Goal: Navigation & Orientation: Find specific page/section

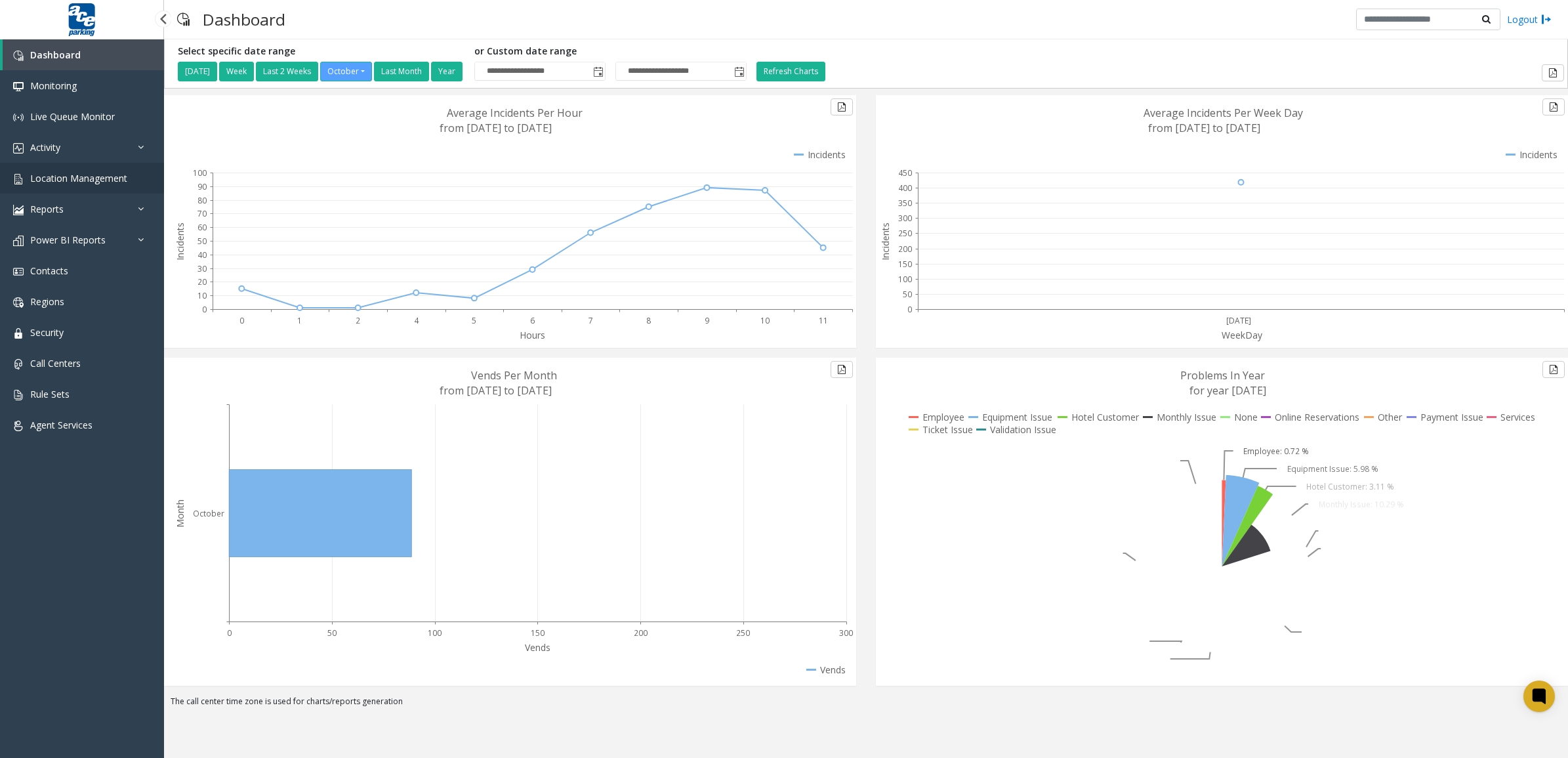
click at [57, 187] on link "Location Management" at bounding box center [81, 179] width 164 height 31
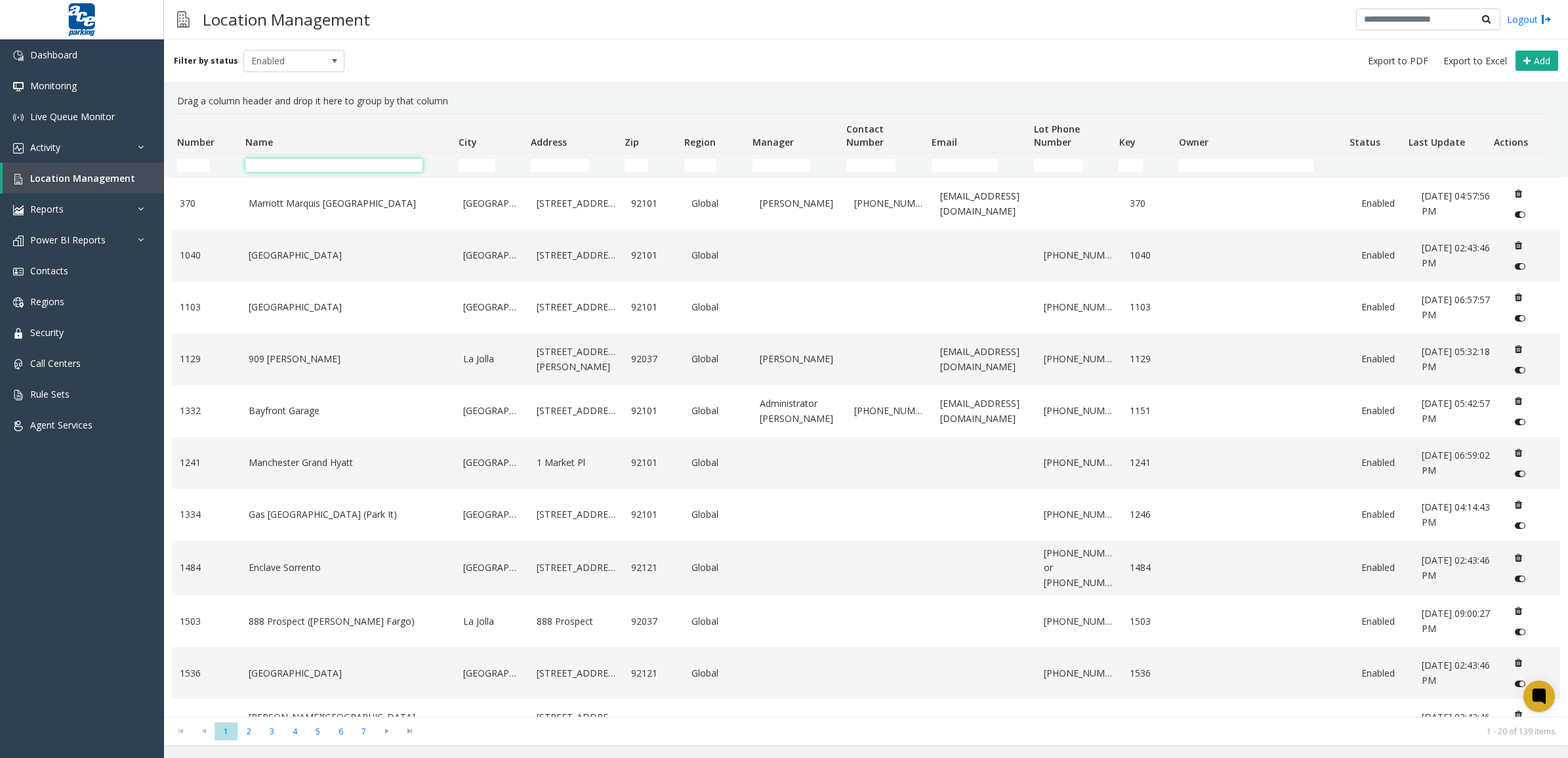
click at [334, 161] on input "Name Filter" at bounding box center [334, 165] width 177 height 13
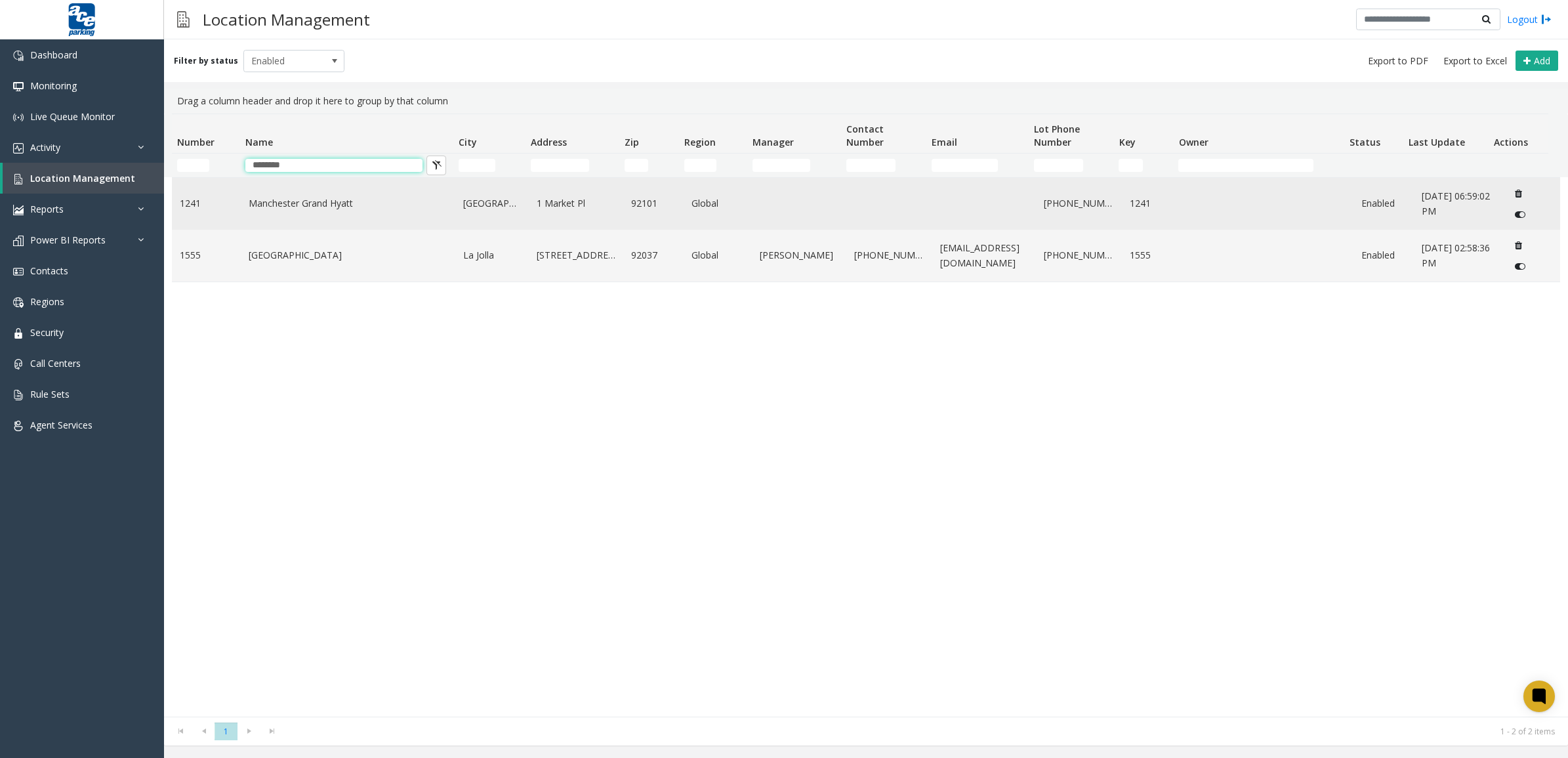
type input "********"
click at [366, 207] on link "Manchester Grand Hyatt" at bounding box center [348, 203] width 199 height 15
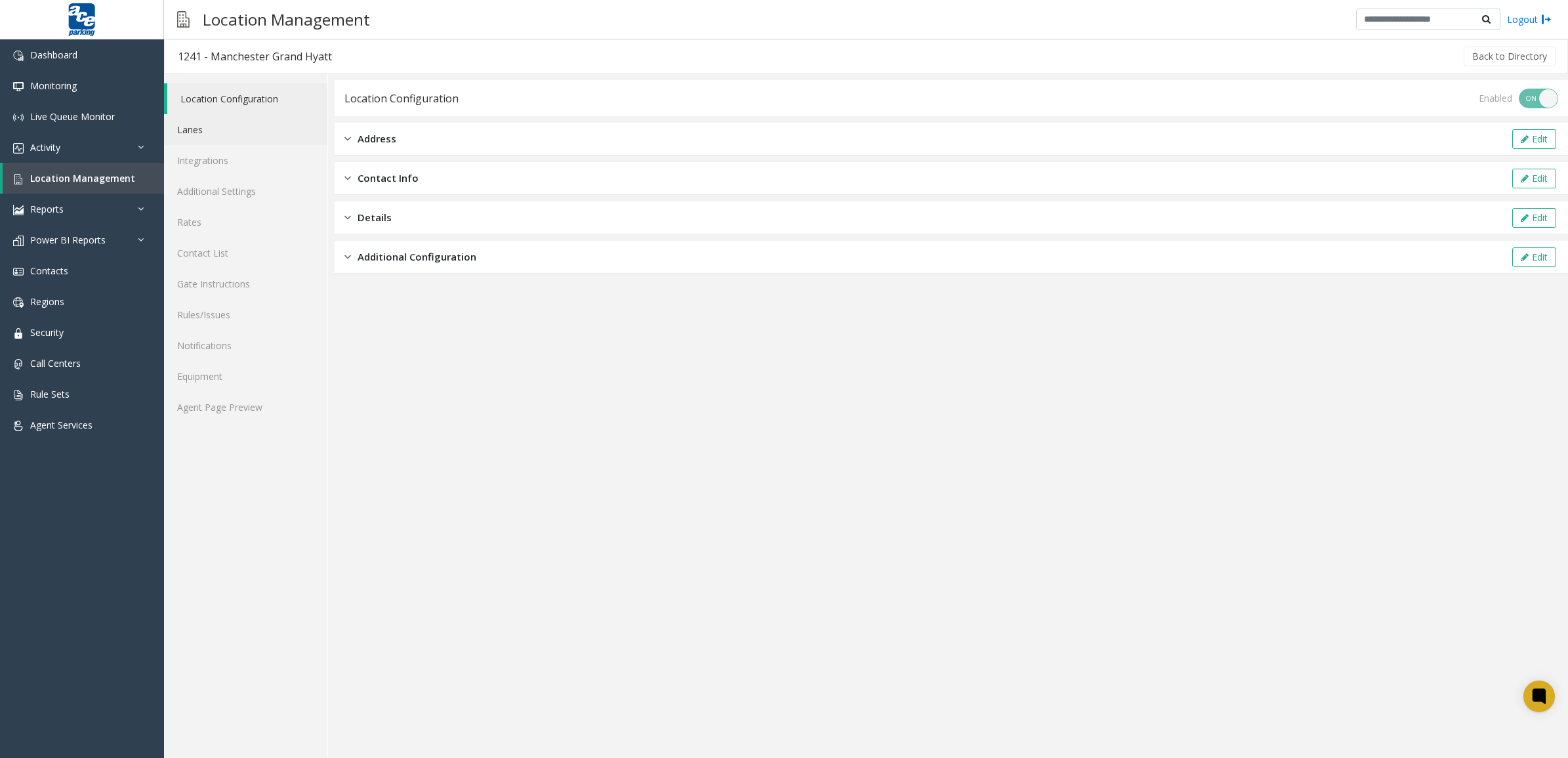
click at [214, 130] on link "Lanes" at bounding box center [245, 130] width 163 height 31
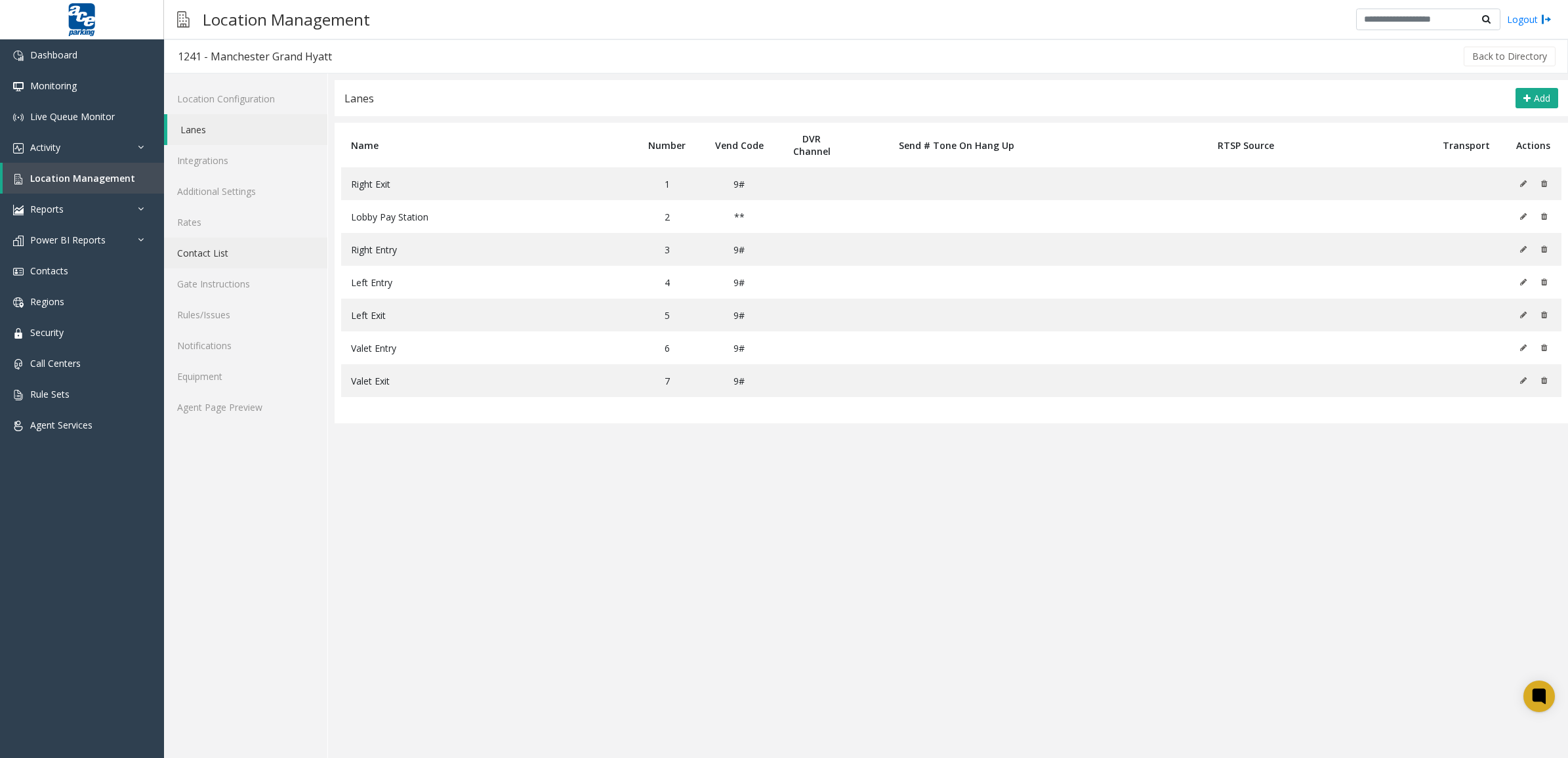
click at [233, 252] on link "Contact List" at bounding box center [245, 253] width 163 height 31
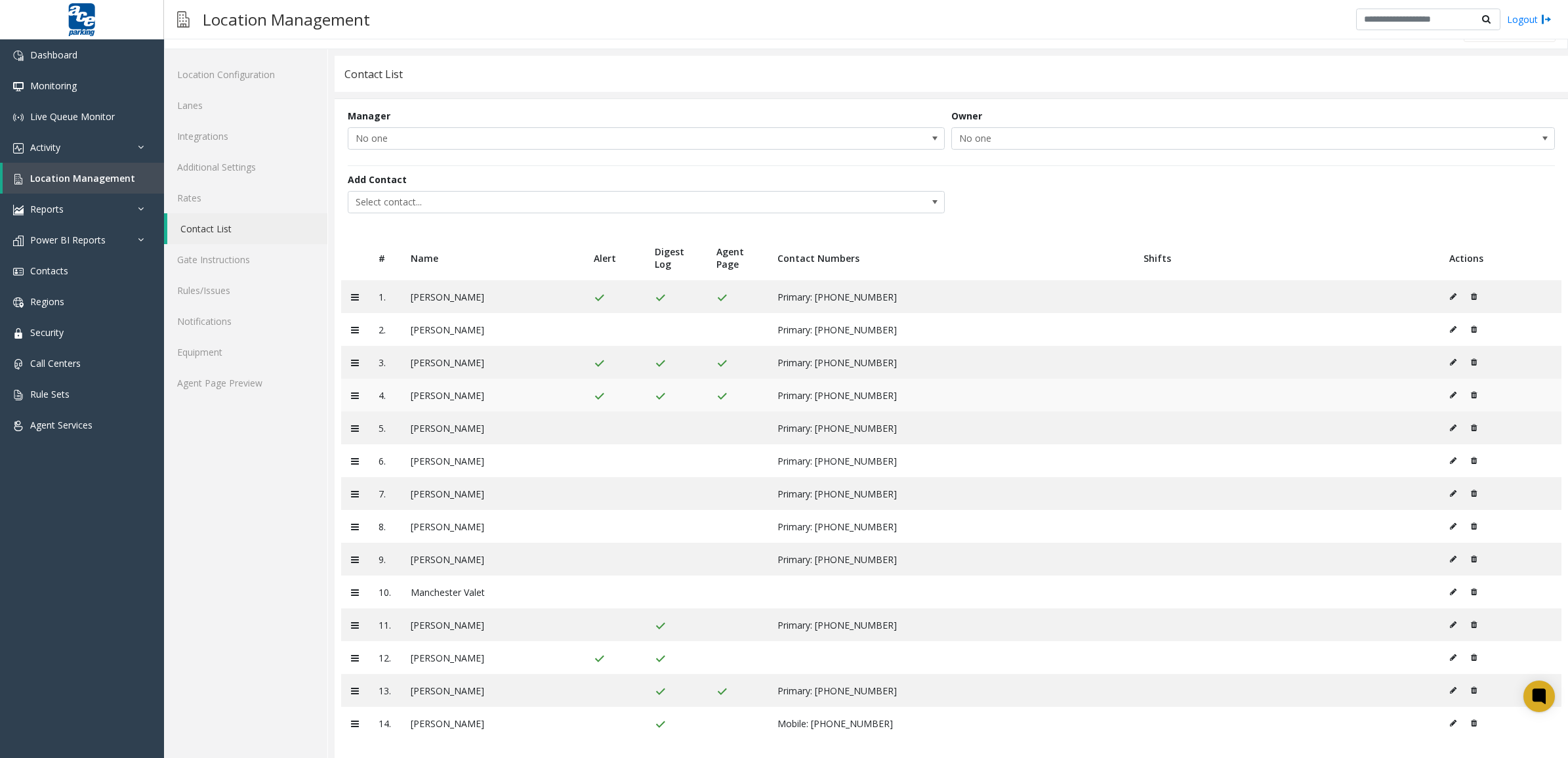
scroll to position [36, 0]
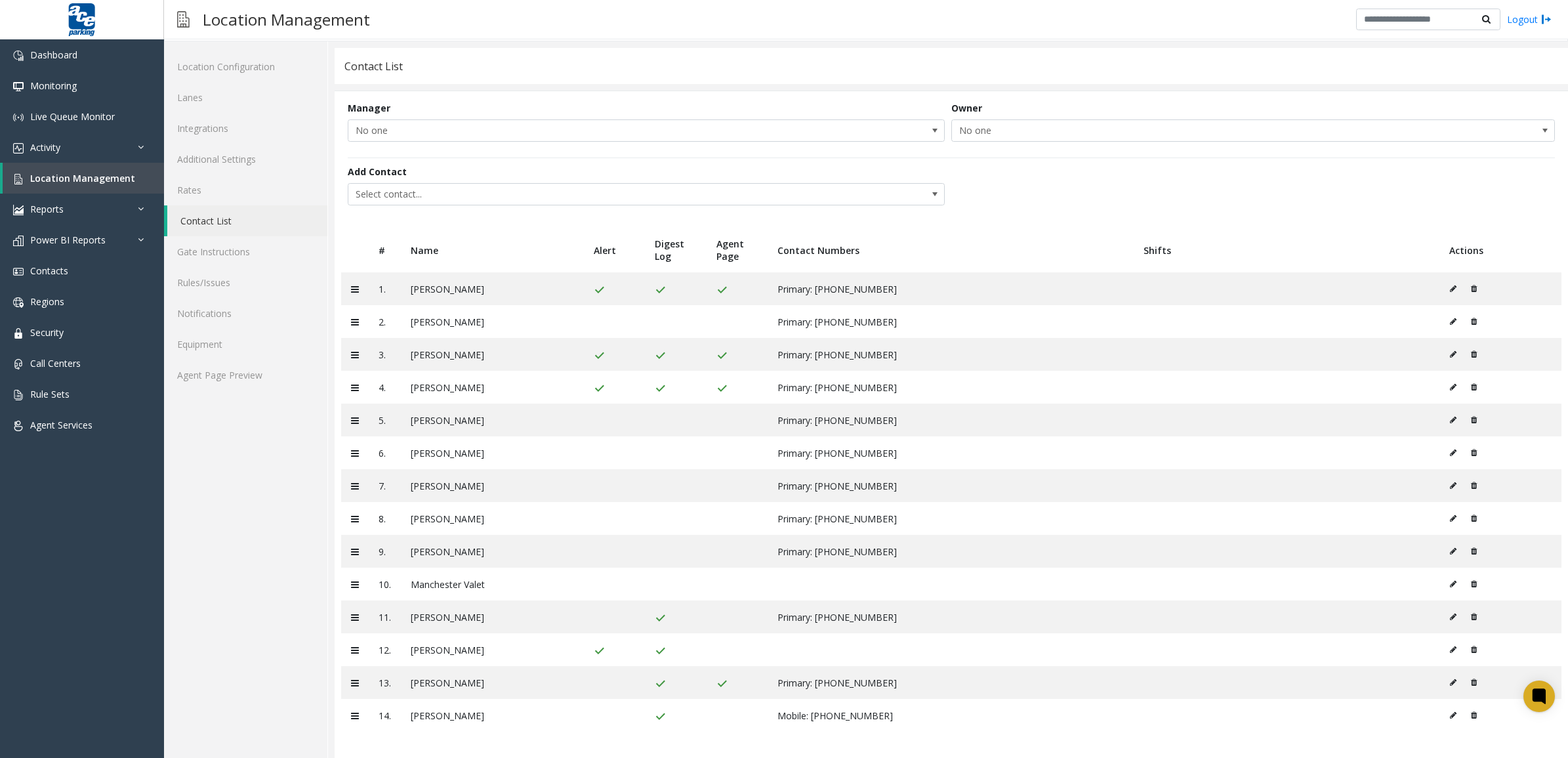
click at [250, 661] on div "Location Configuration Lanes Integrations Additional Settings Rates Contact Lis…" at bounding box center [245, 400] width 164 height 717
click at [225, 366] on link "Agent Page Preview" at bounding box center [245, 376] width 163 height 31
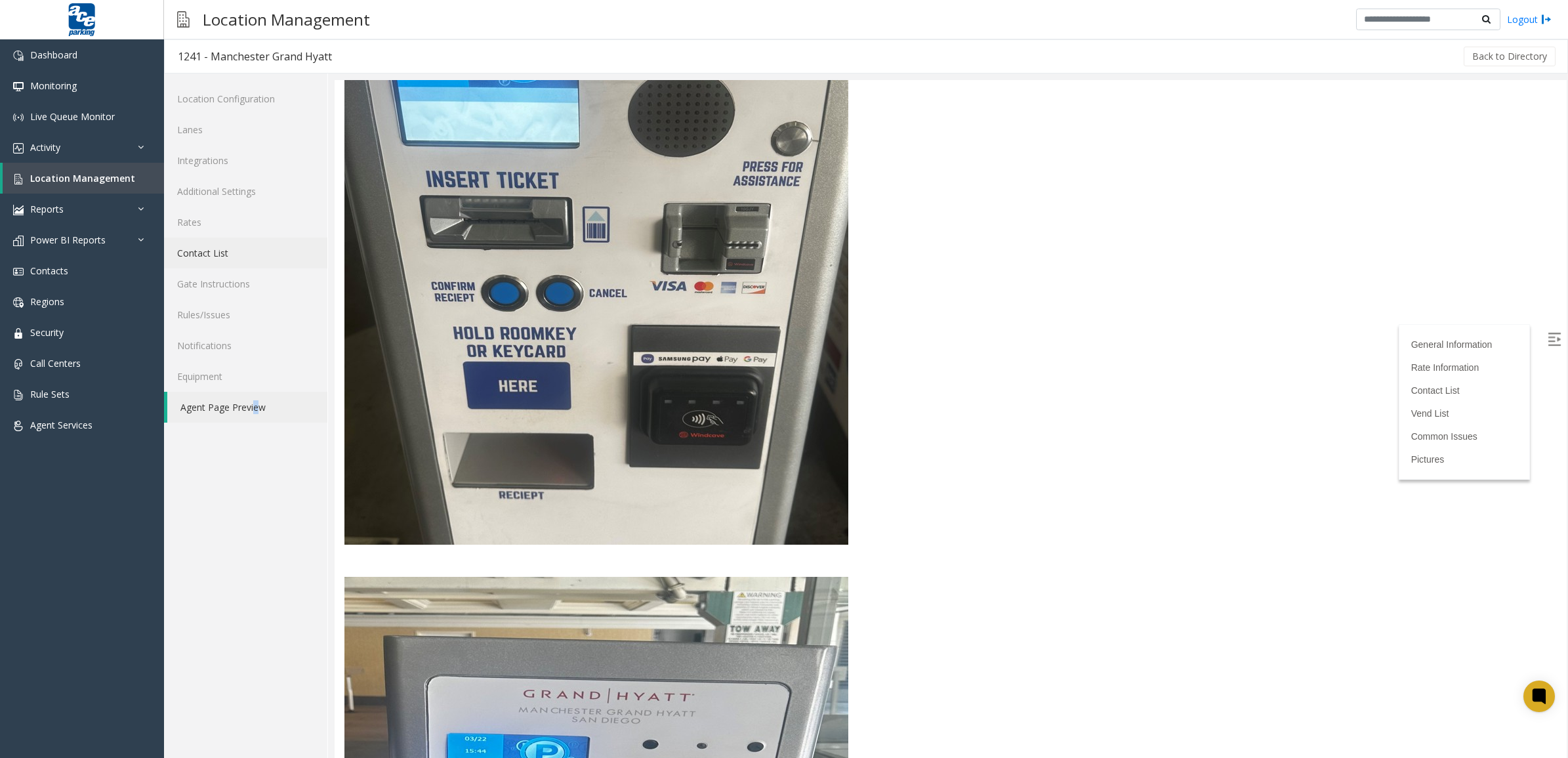
scroll to position [2872, 0]
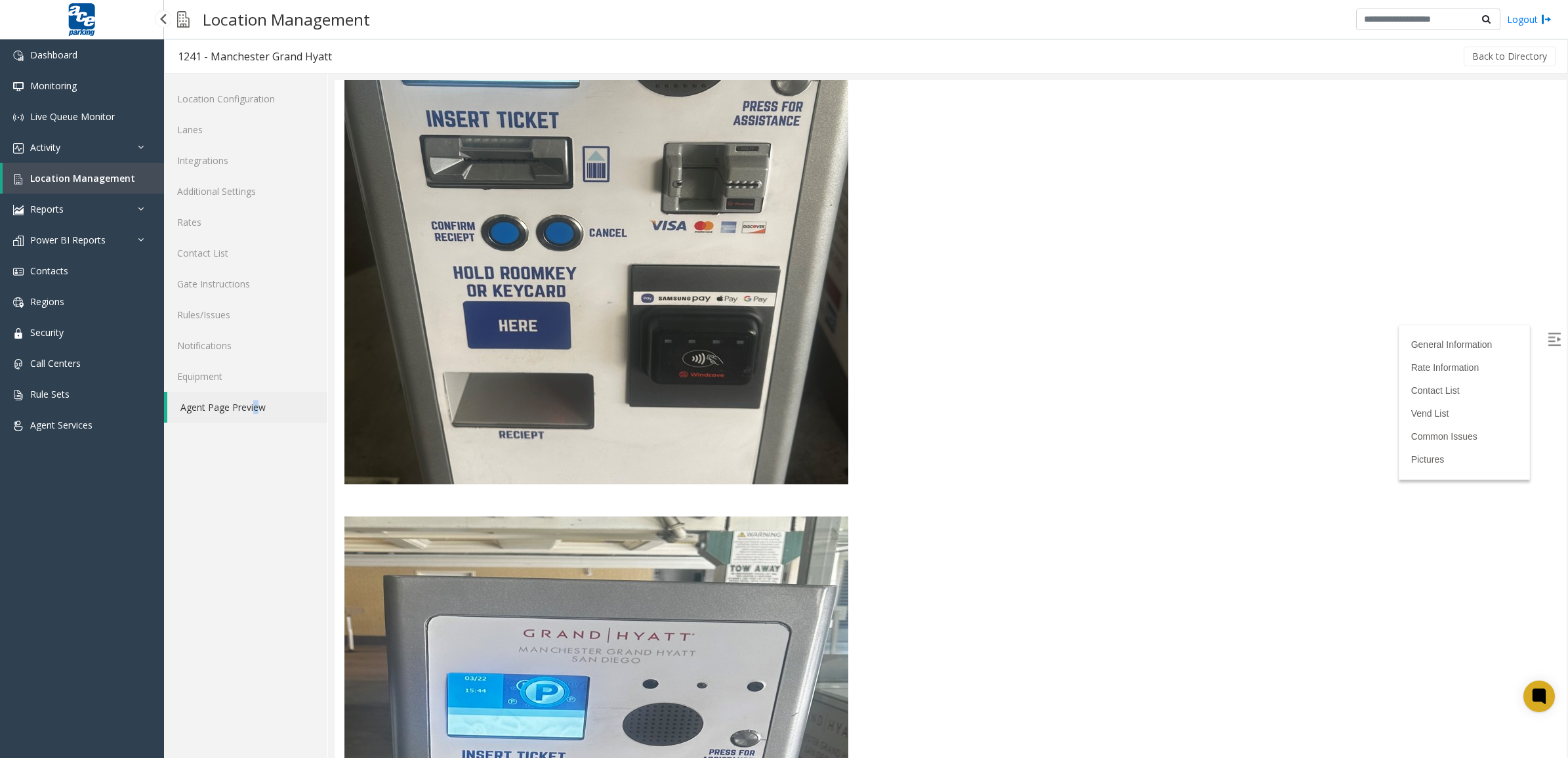
click at [96, 189] on link "Location Management" at bounding box center [83, 179] width 161 height 31
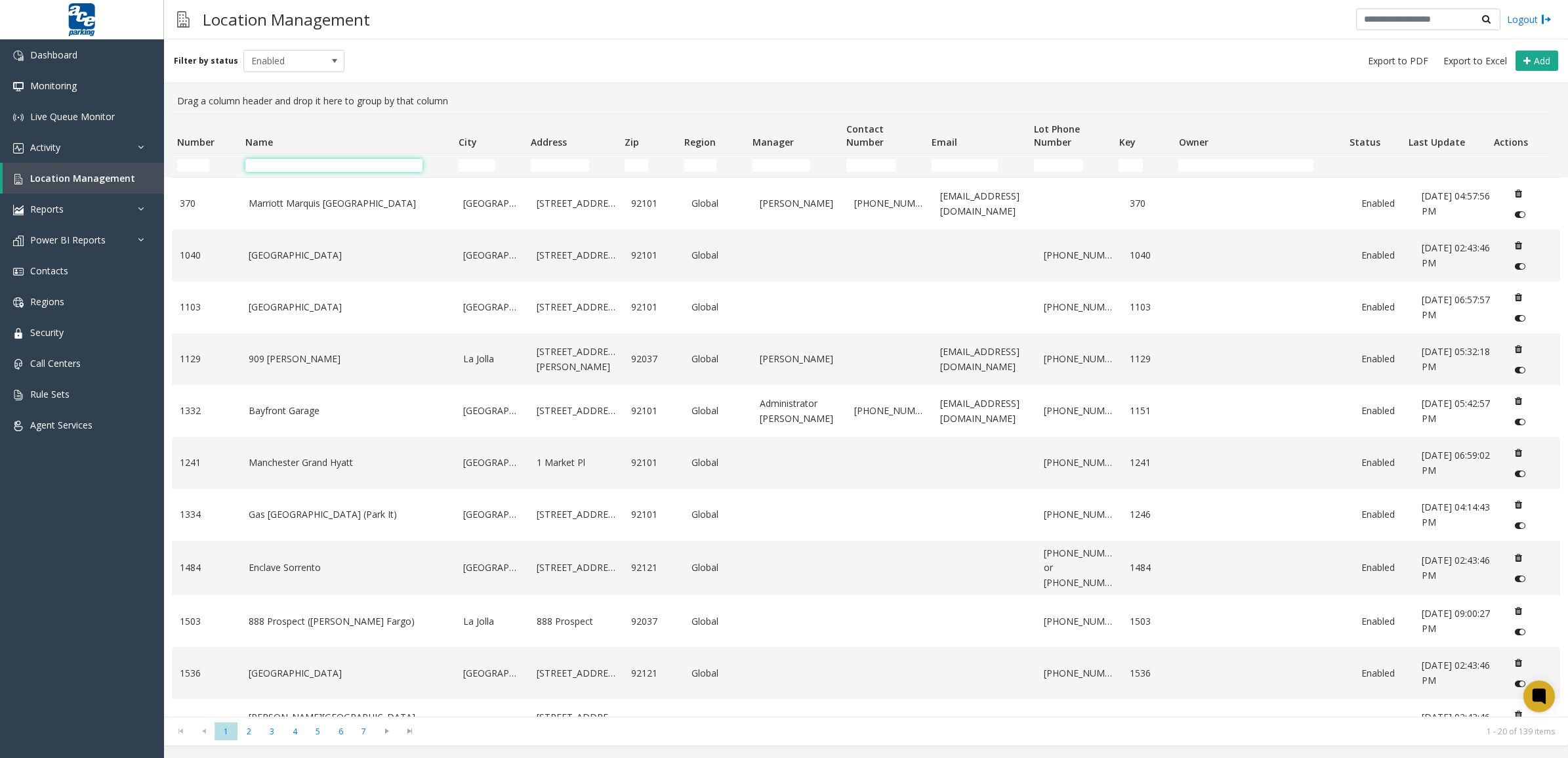
click at [296, 161] on input "Name Filter" at bounding box center [334, 165] width 177 height 13
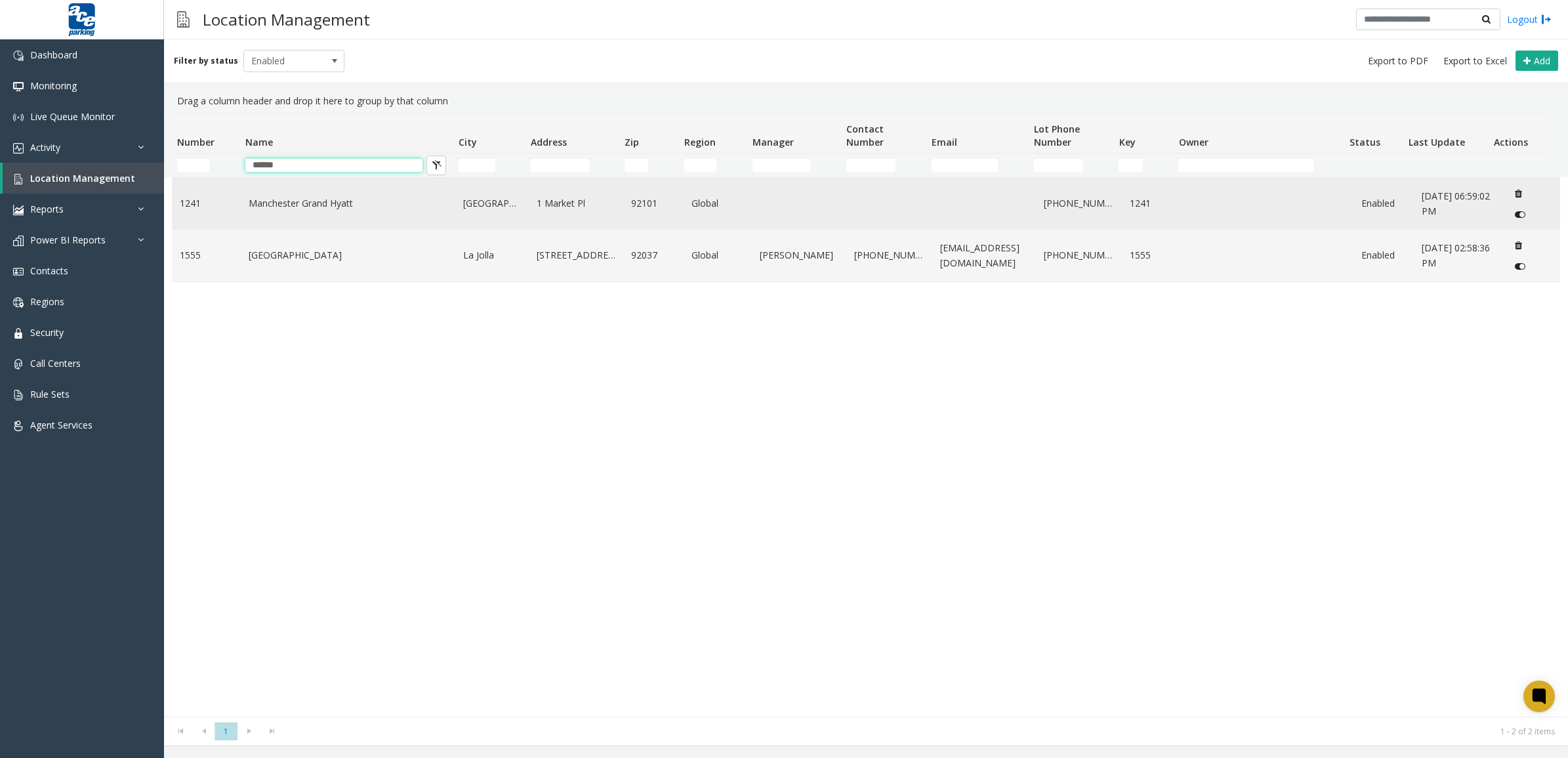
type input "******"
click at [371, 206] on link "Manchester Grand Hyatt" at bounding box center [348, 203] width 199 height 15
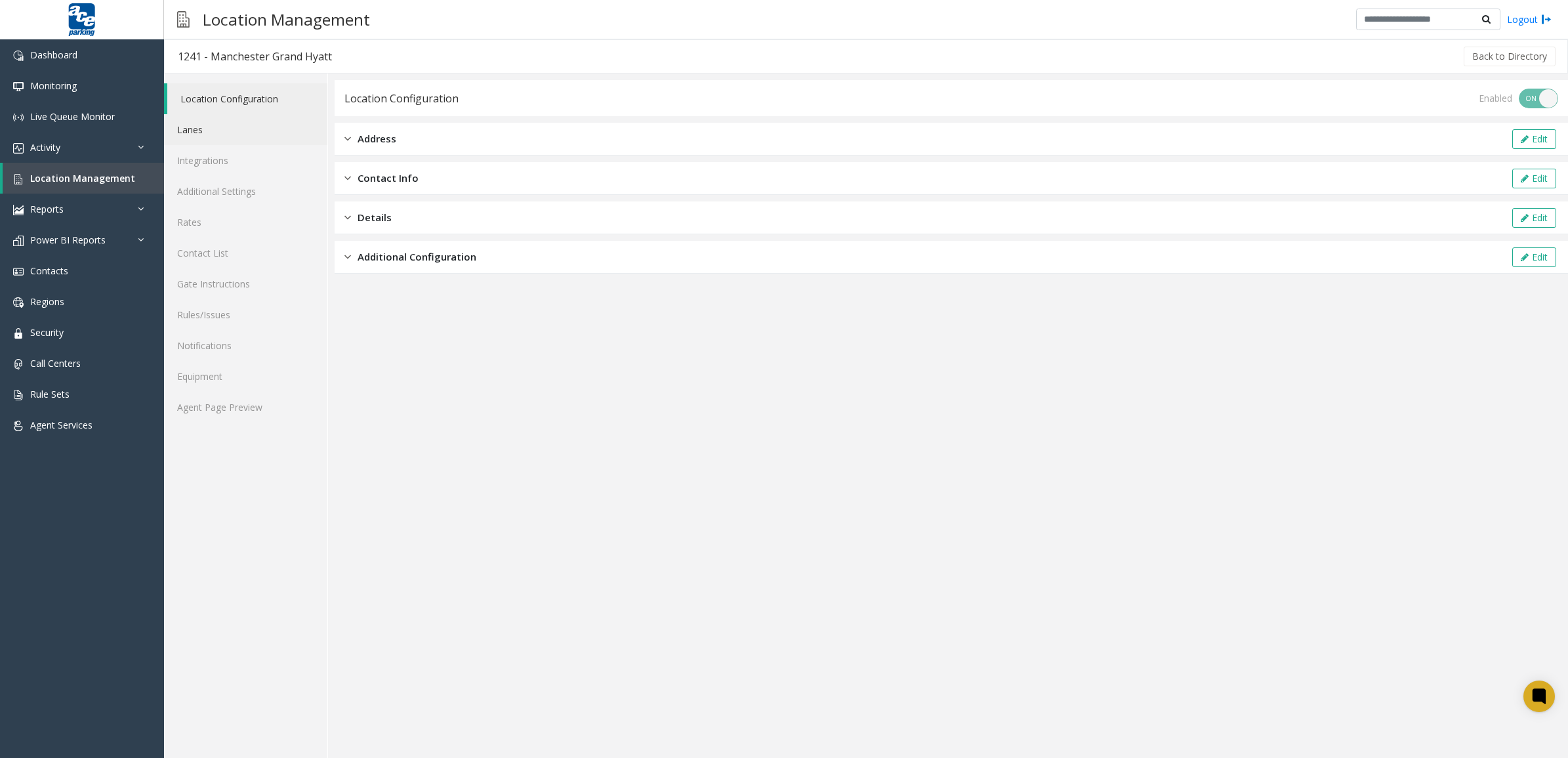
click at [233, 139] on link "Lanes" at bounding box center [245, 130] width 163 height 31
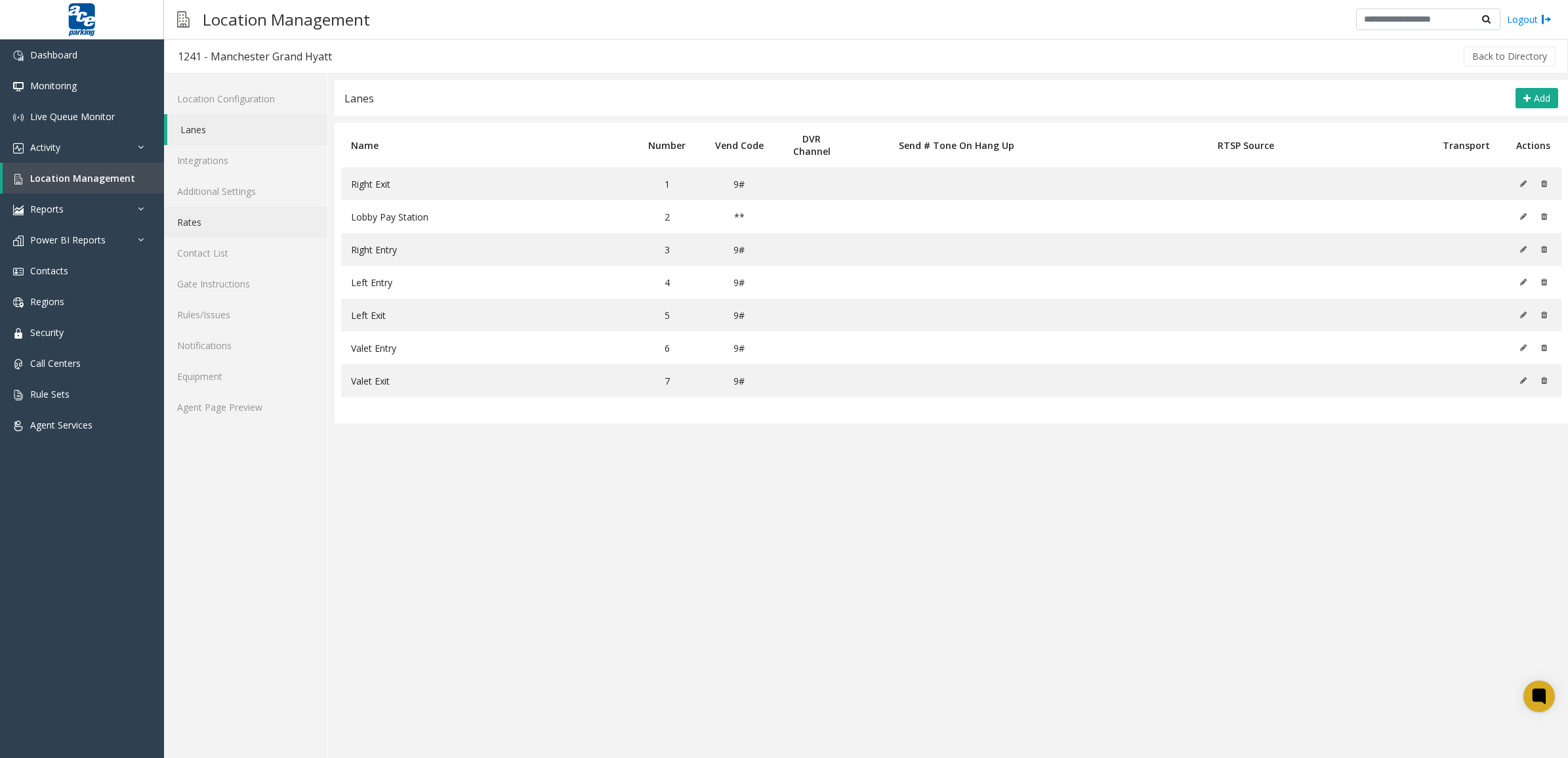
click at [240, 233] on link "Rates" at bounding box center [245, 222] width 163 height 31
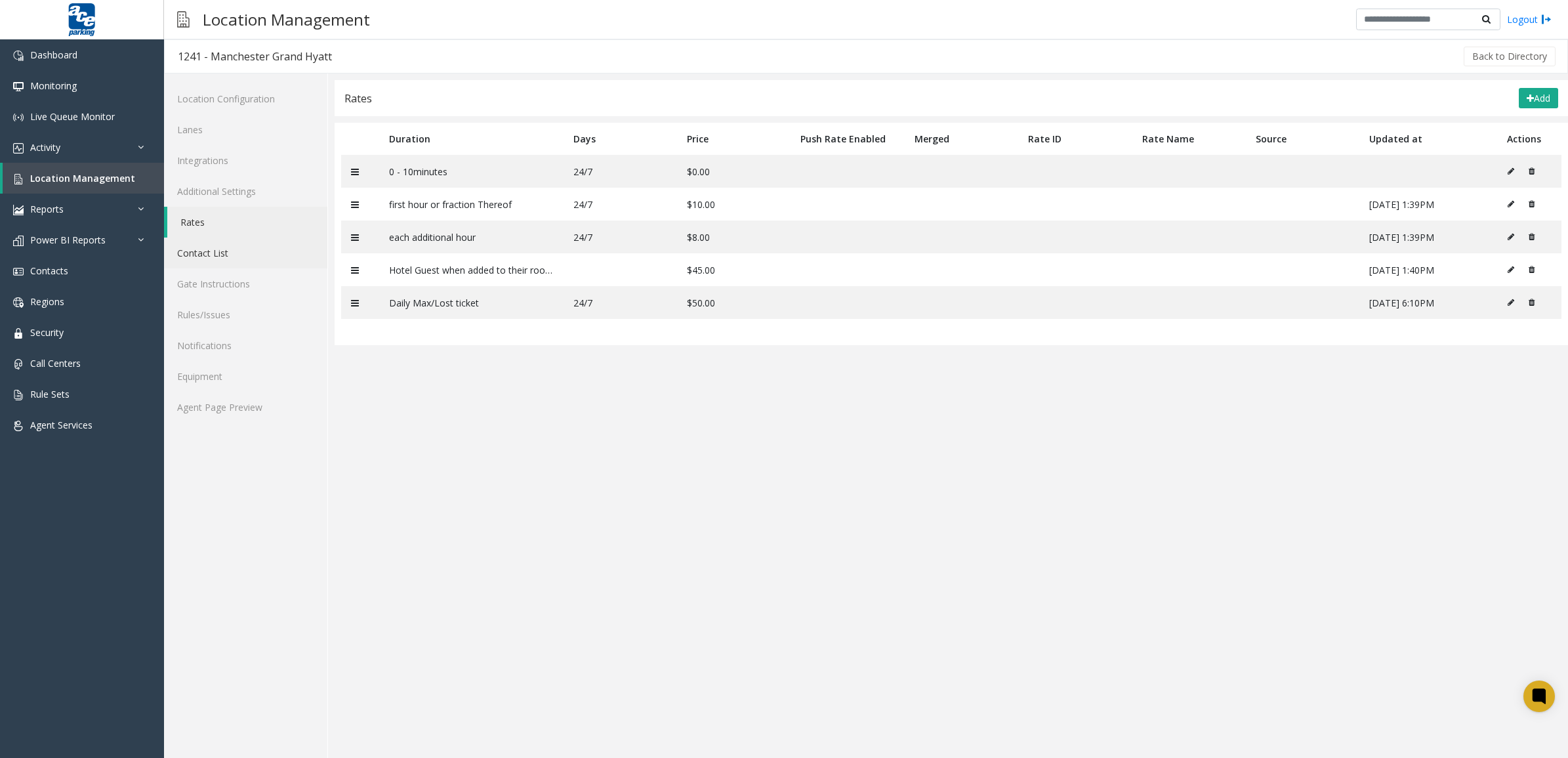
click at [235, 259] on link "Contact List" at bounding box center [245, 253] width 163 height 31
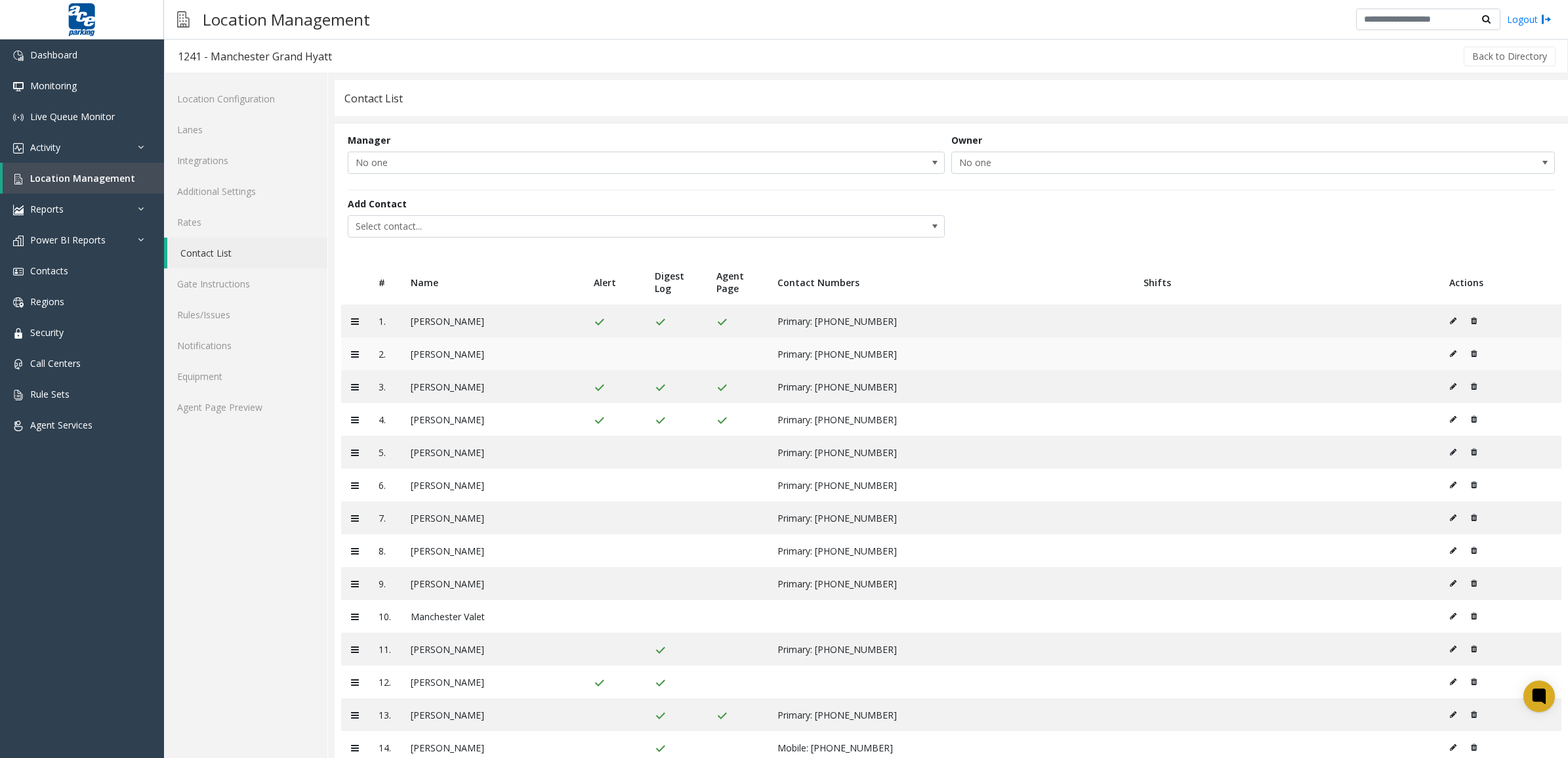
scroll to position [36, 0]
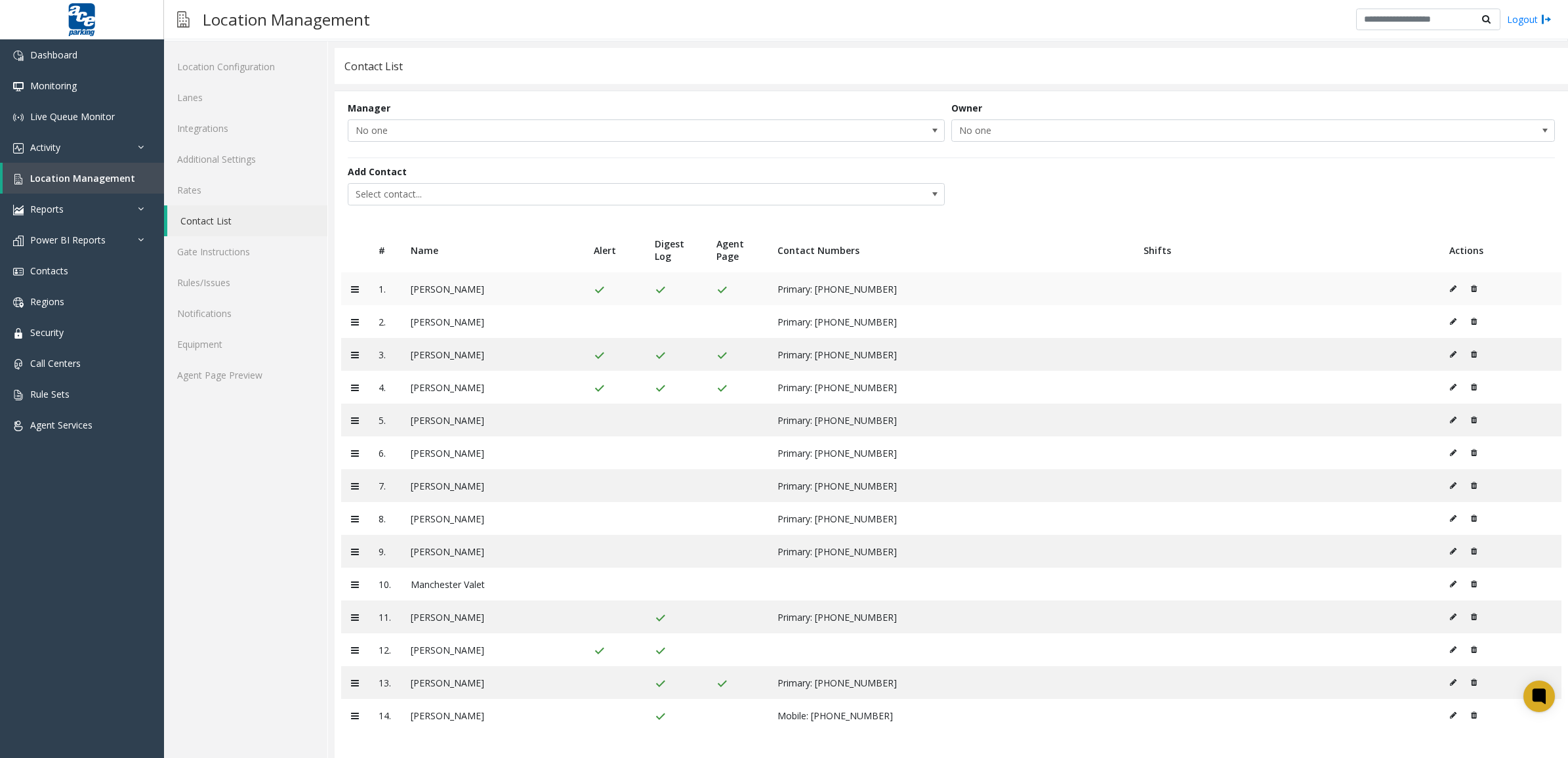
click at [1450, 285] on icon at bounding box center [1454, 289] width 7 height 8
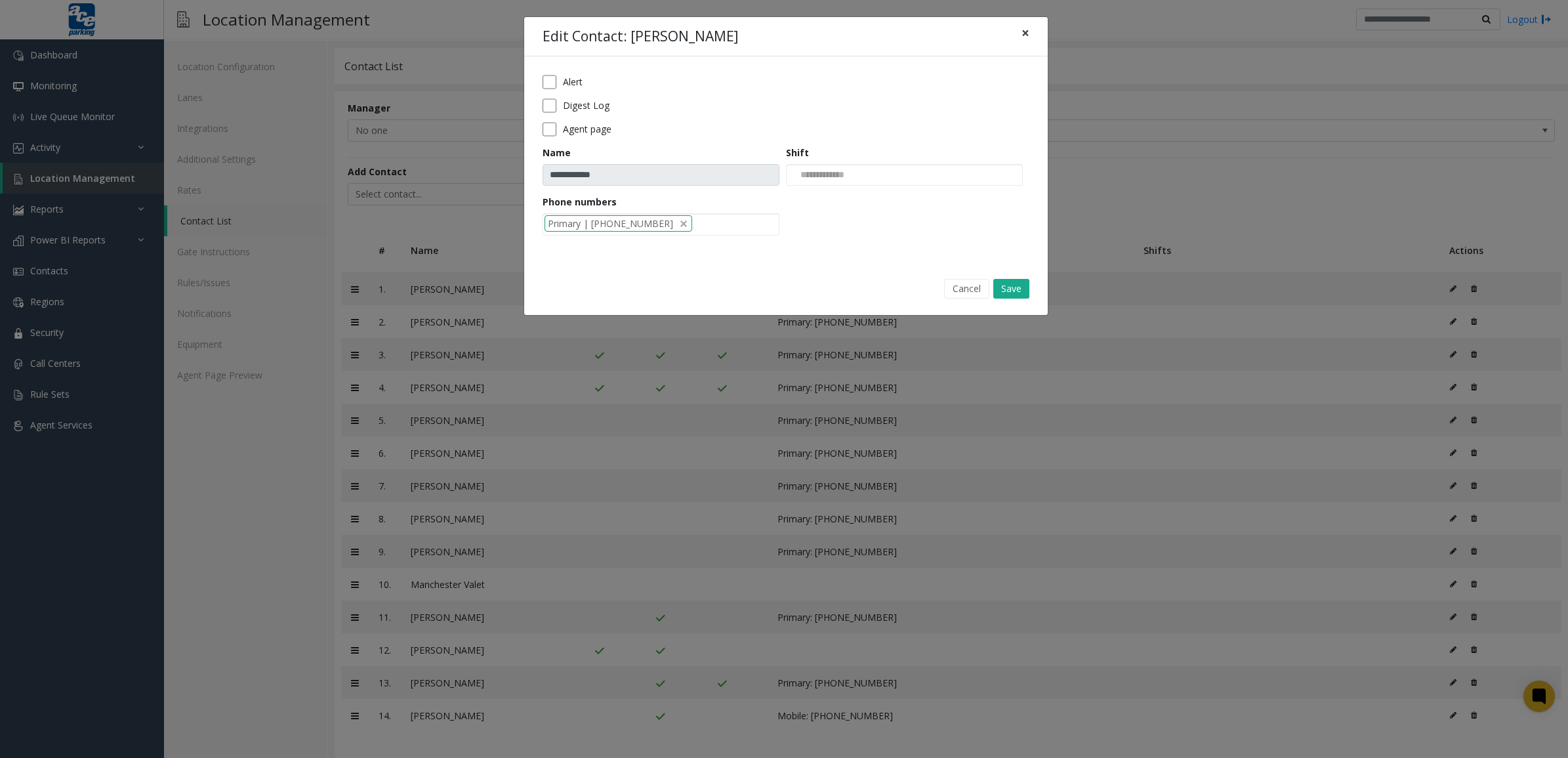
click at [1025, 30] on span "×" at bounding box center [1025, 32] width 8 height 18
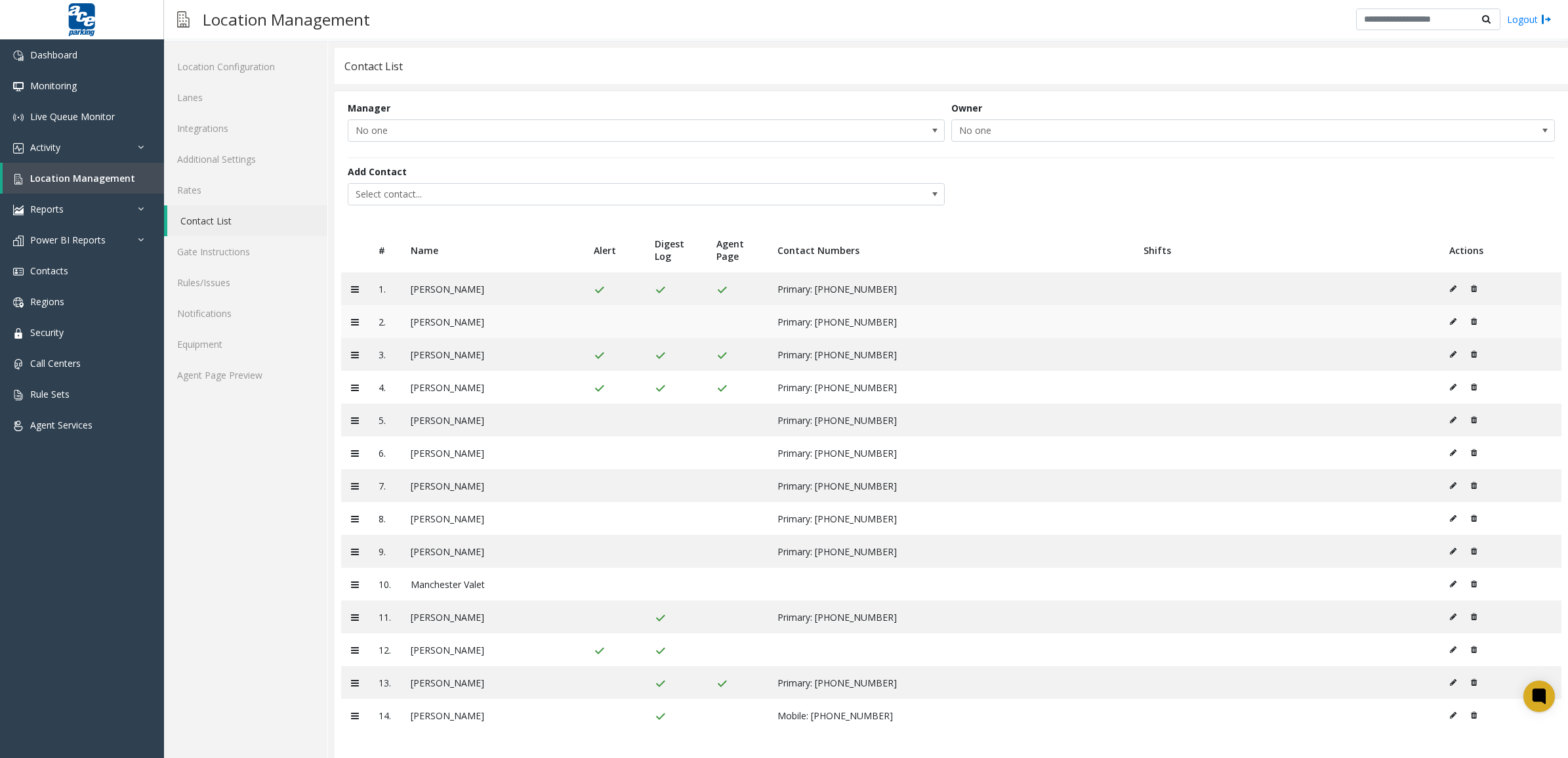
click at [1440, 307] on td at bounding box center [1500, 322] width 122 height 33
click at [1449, 312] on button at bounding box center [1456, 322] width 15 height 20
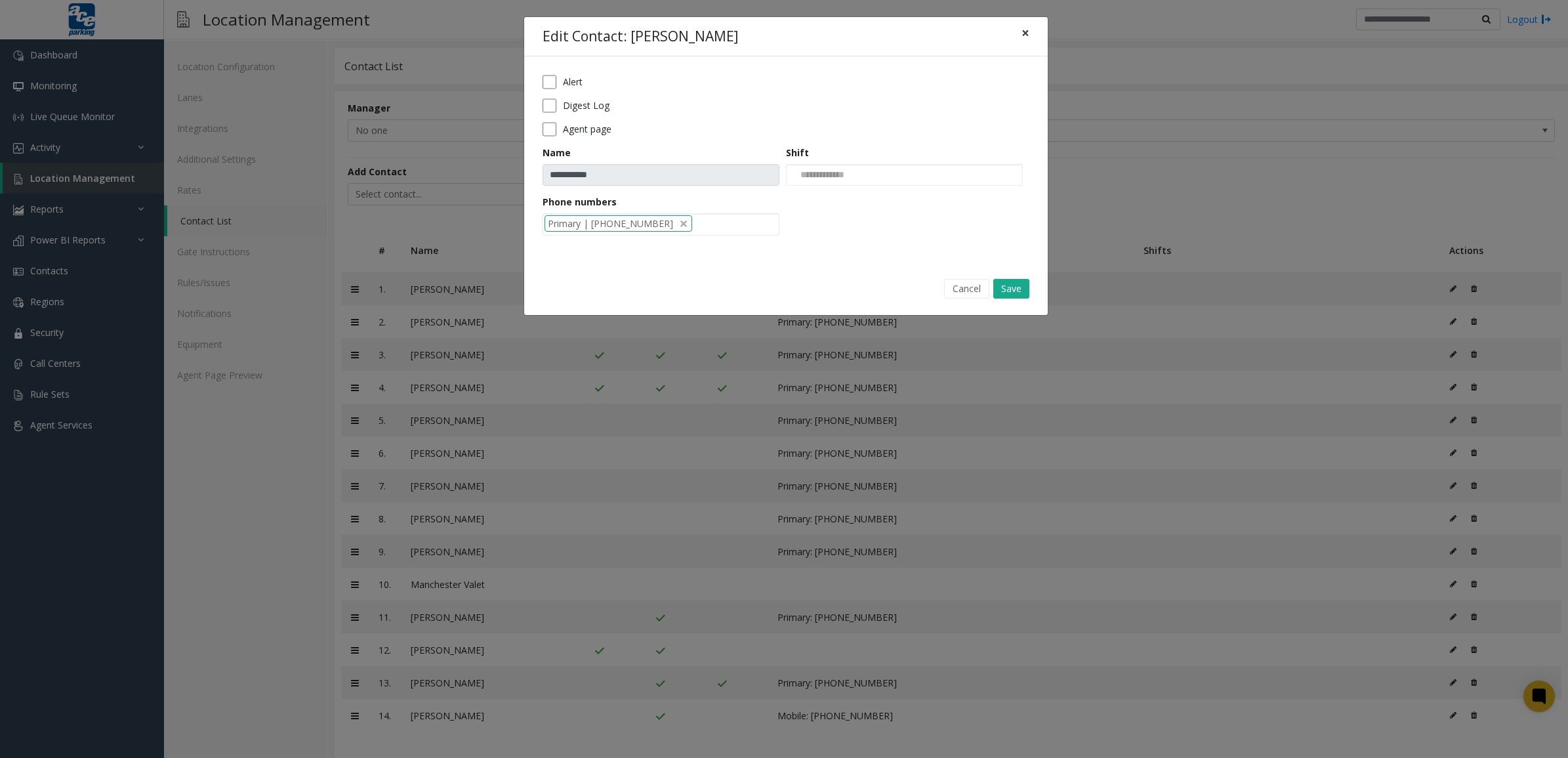
click at [1027, 33] on span "×" at bounding box center [1025, 32] width 8 height 18
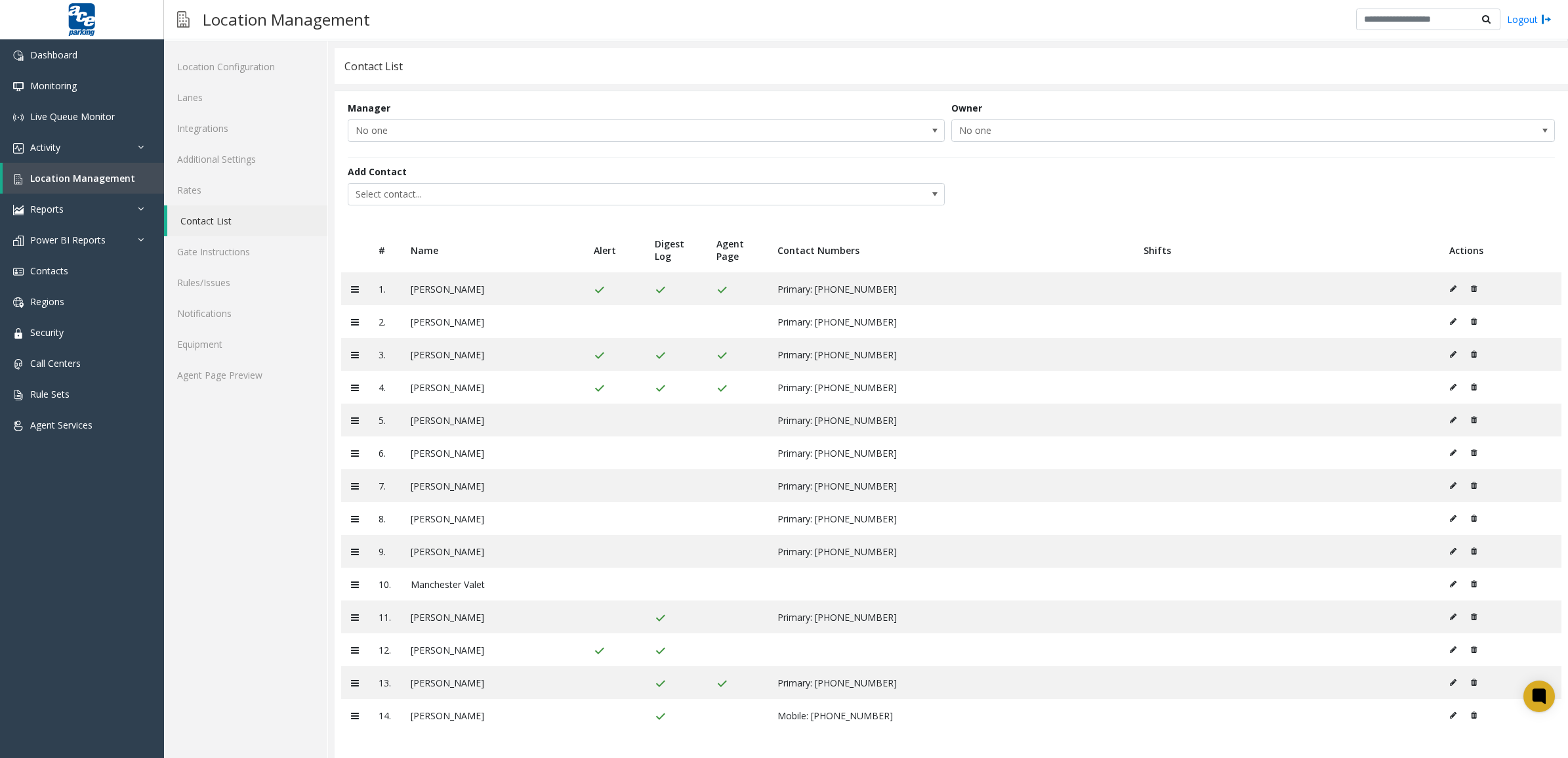
click at [225, 218] on link "Contact List" at bounding box center [247, 221] width 160 height 31
click at [233, 246] on link "Gate Instructions" at bounding box center [245, 252] width 163 height 31
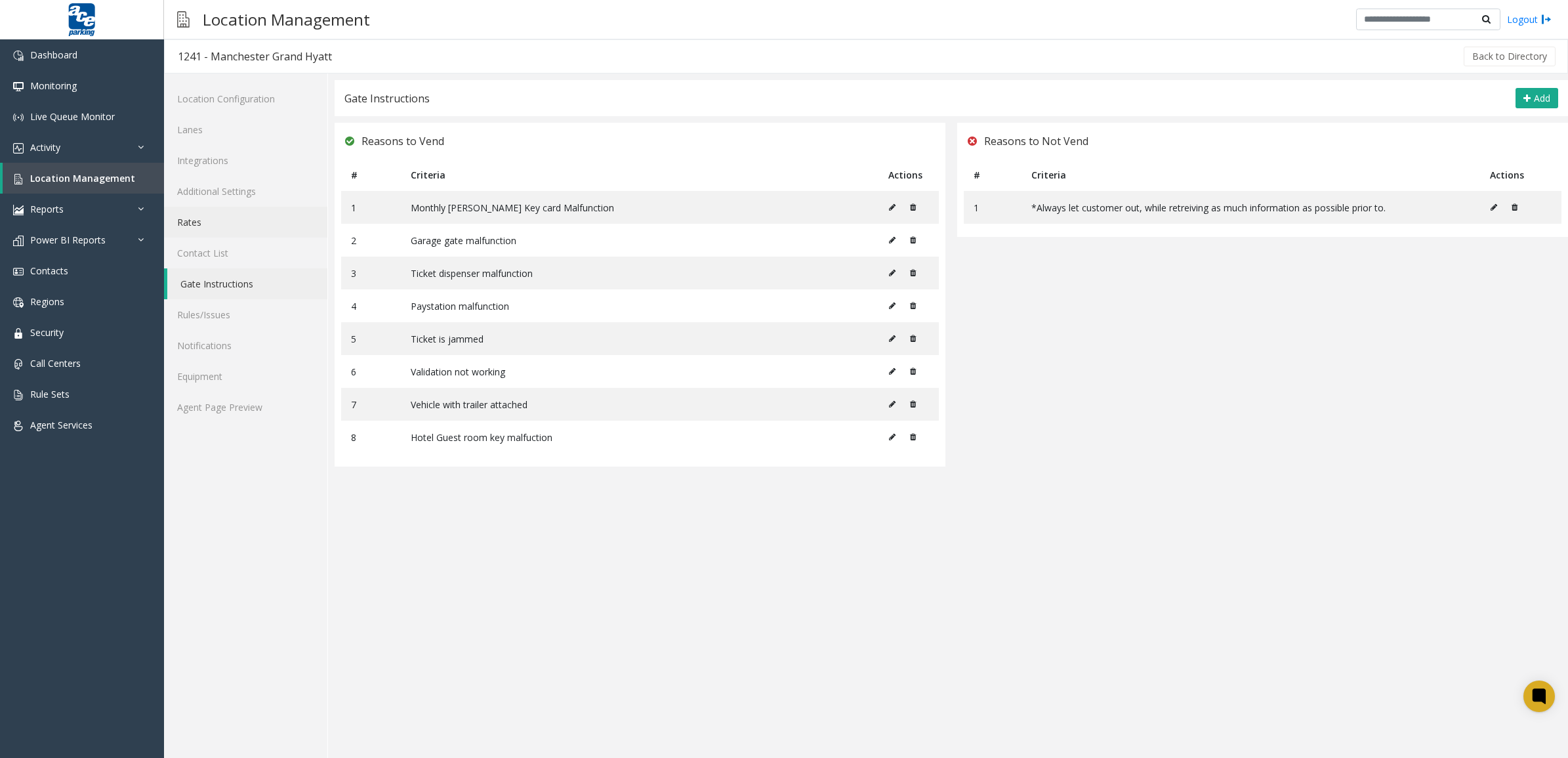
click at [220, 218] on link "Rates" at bounding box center [245, 222] width 163 height 31
